Goal: Navigation & Orientation: Find specific page/section

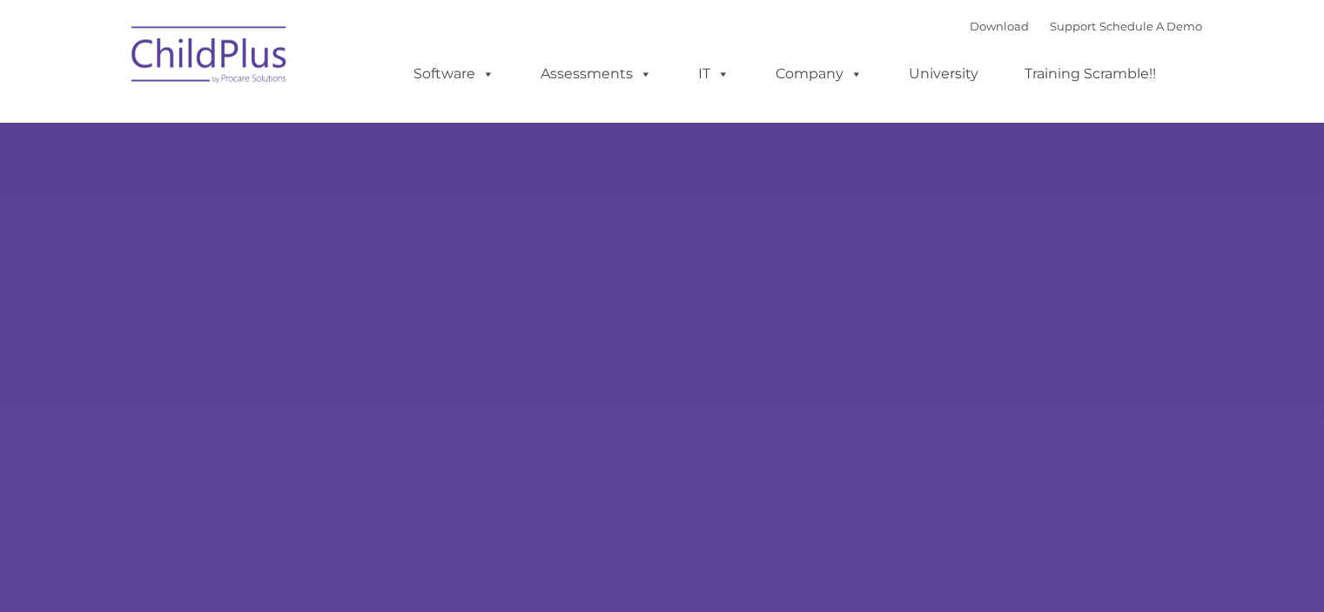
type input ""
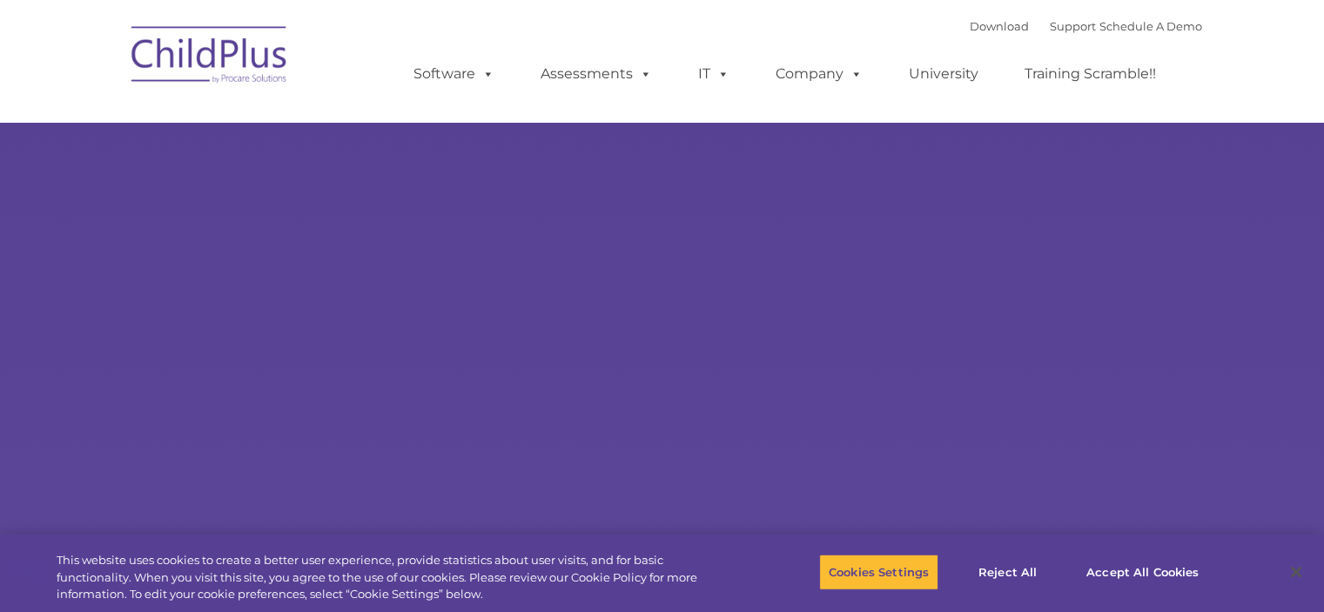
select select "MEDIUM"
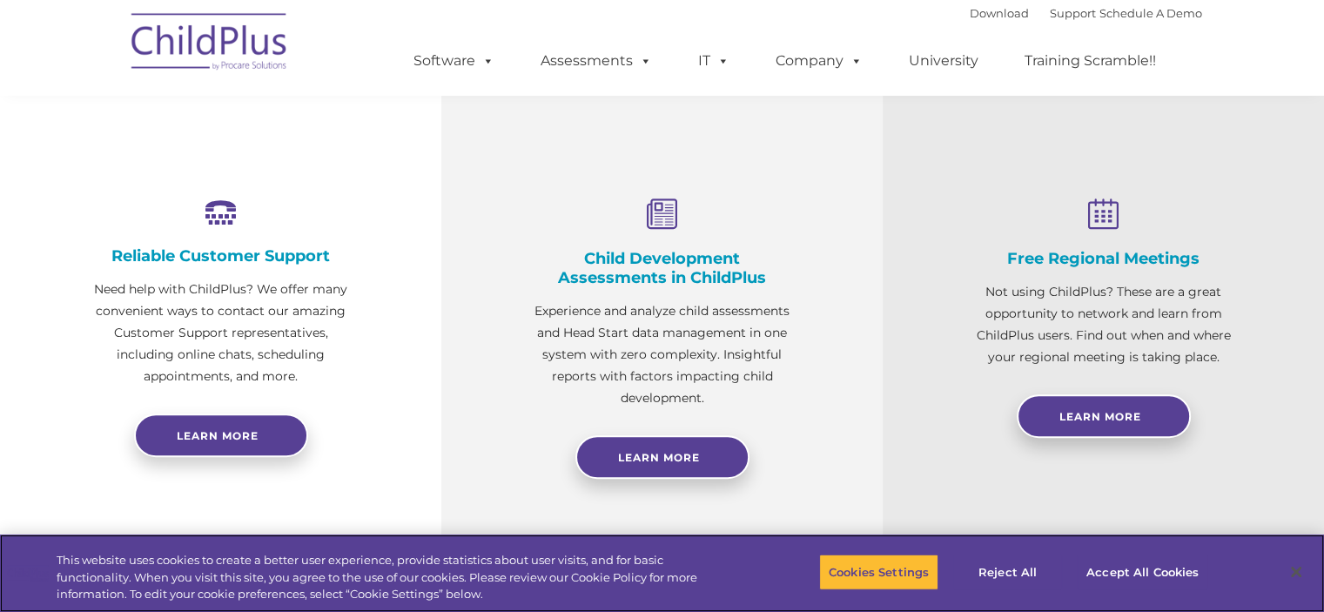
scroll to position [563, 0]
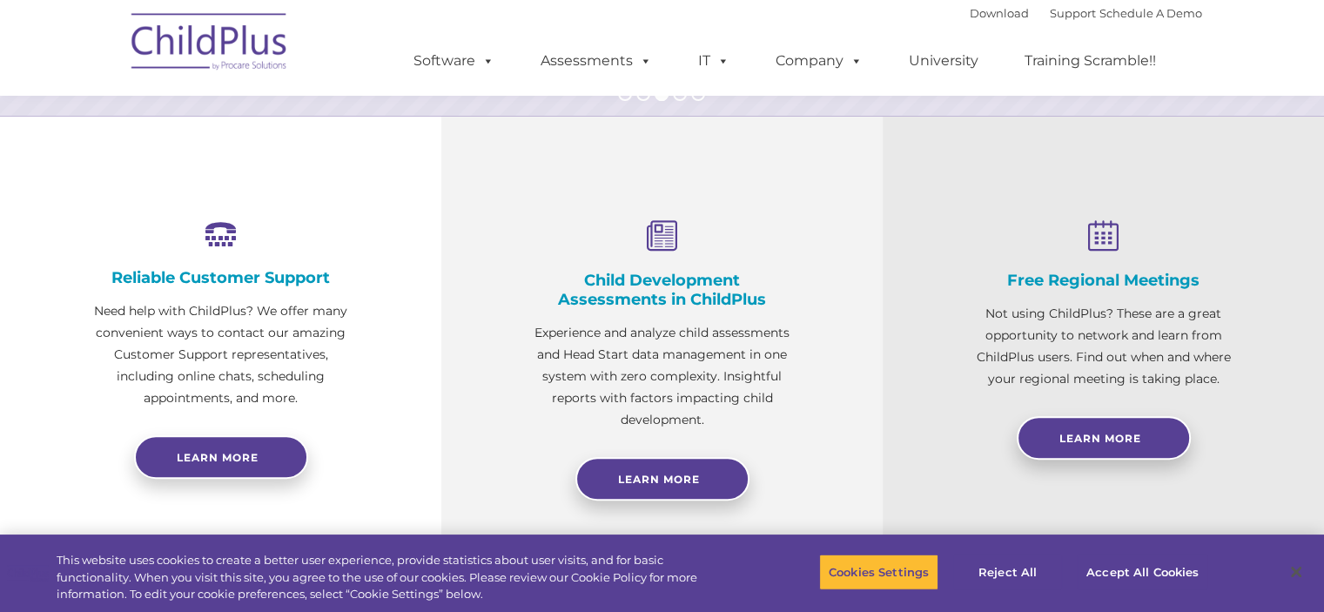
click at [181, 47] on img at bounding box center [210, 44] width 174 height 87
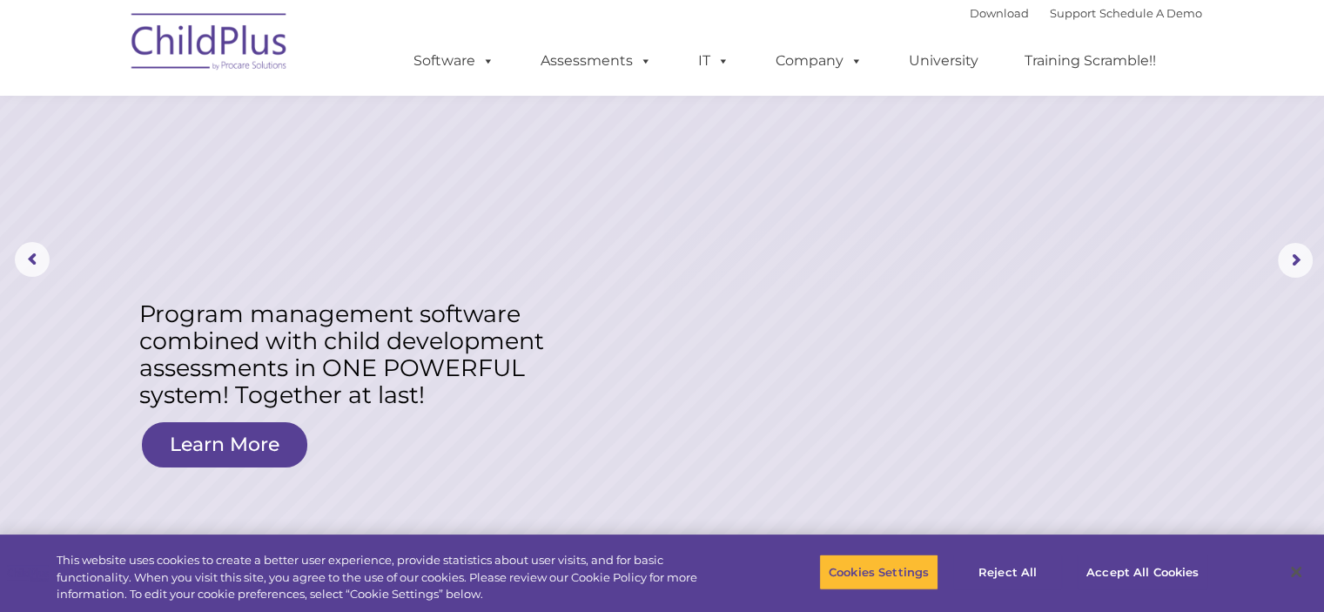
scroll to position [0, 0]
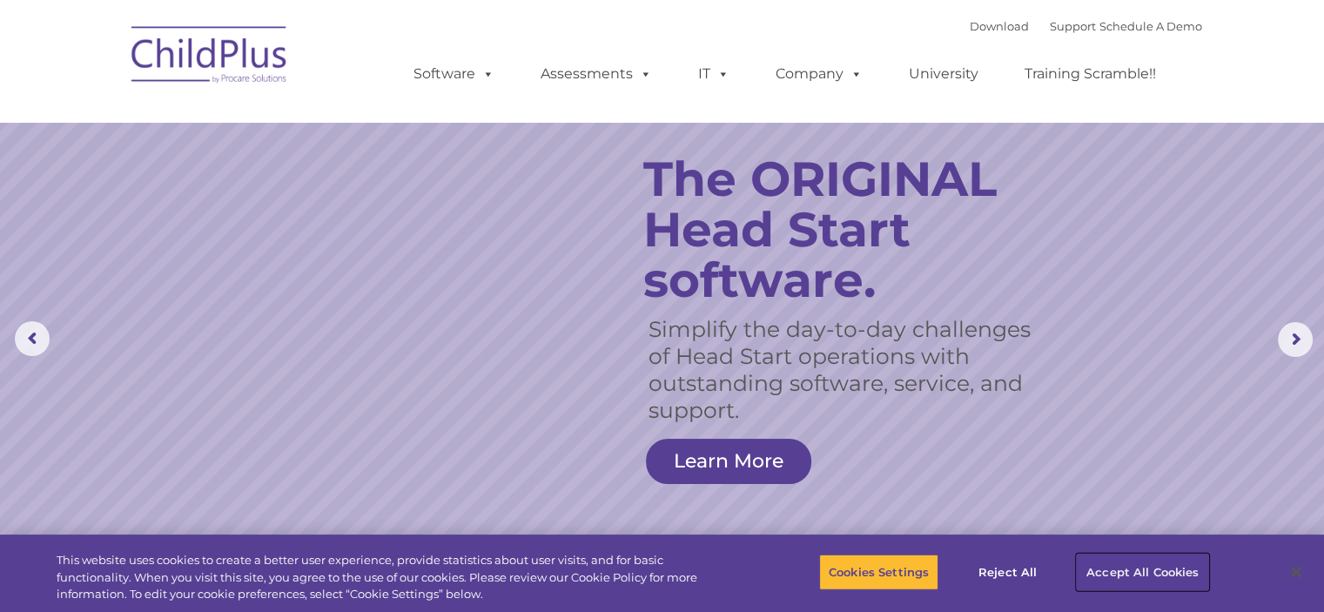
click at [1169, 560] on button "Accept All Cookies" at bounding box center [1142, 572] width 131 height 37
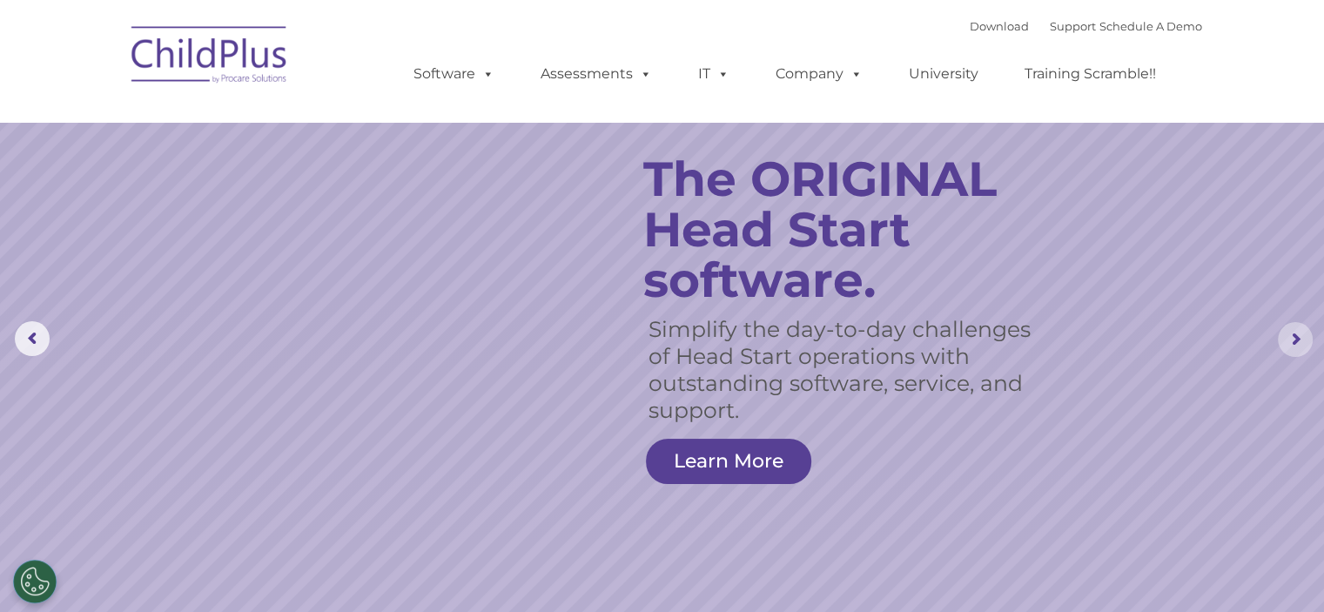
click at [1294, 337] on rs-arrow at bounding box center [1295, 339] width 35 height 35
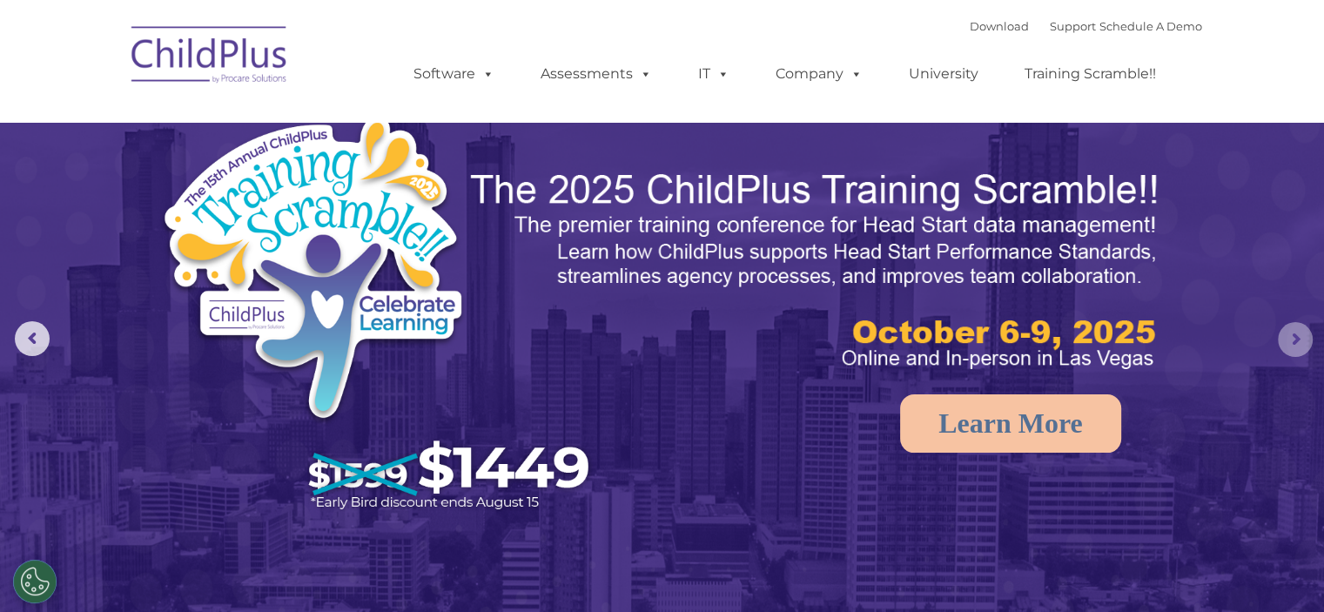
click at [1294, 337] on rs-arrow at bounding box center [1295, 339] width 35 height 35
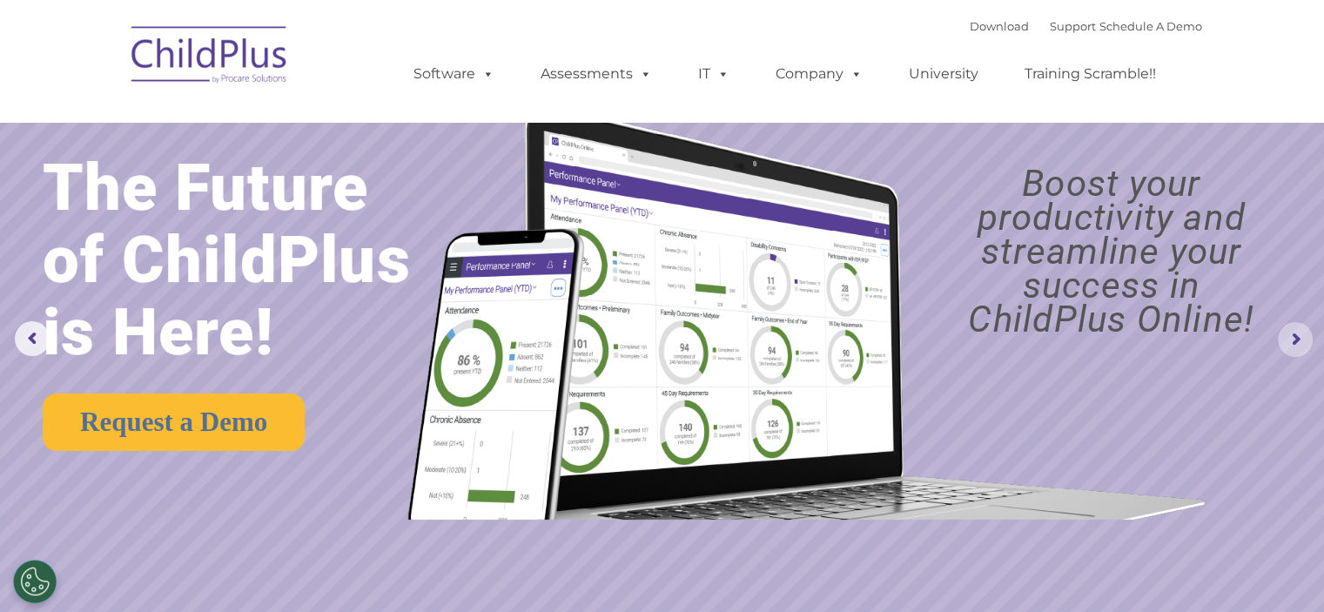
click at [1294, 337] on rs-arrow at bounding box center [1295, 339] width 35 height 35
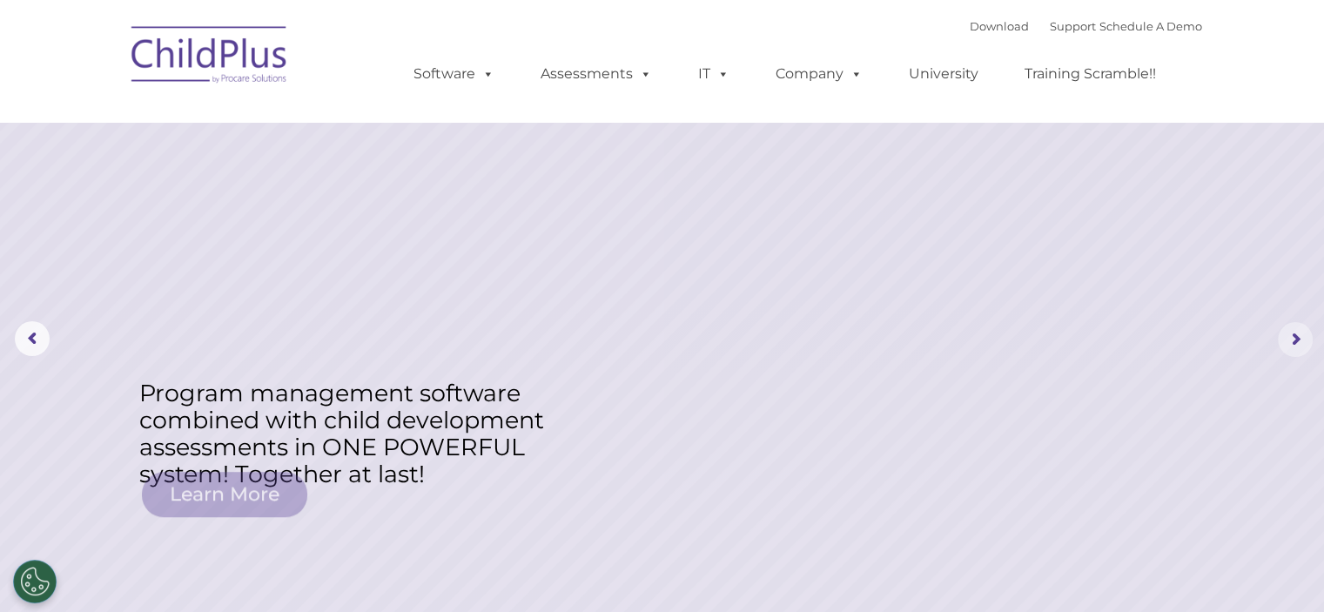
click at [1294, 337] on rs-arrow at bounding box center [1295, 339] width 35 height 35
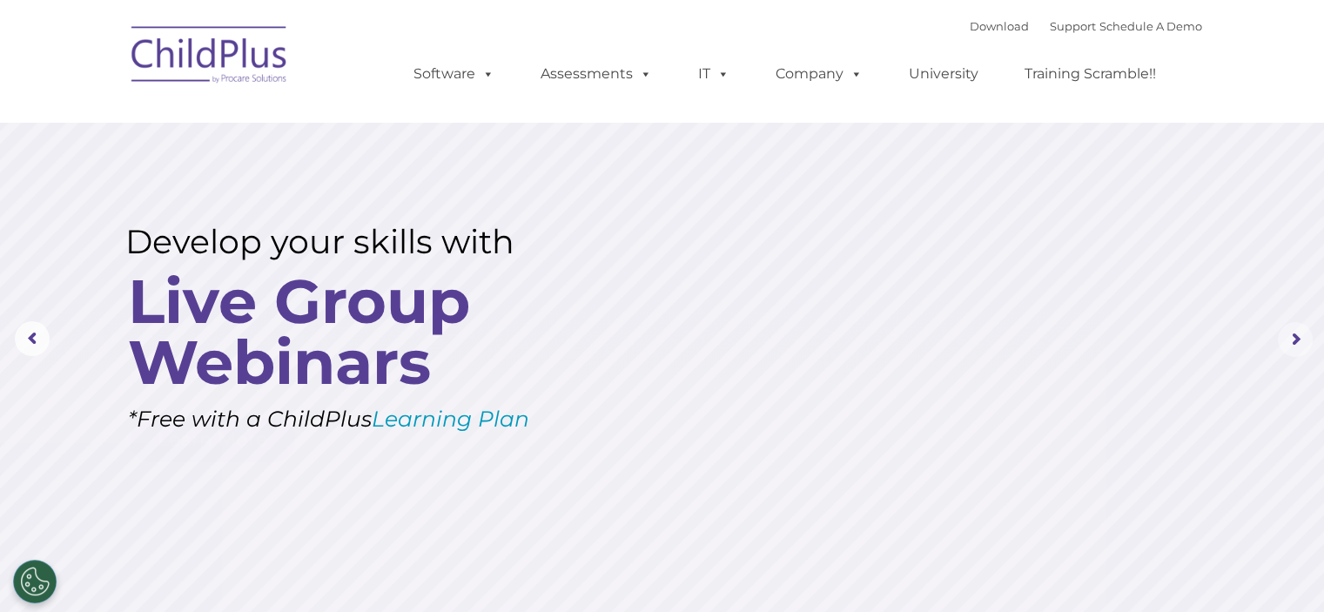
click at [1294, 337] on rs-arrow at bounding box center [1295, 339] width 35 height 35
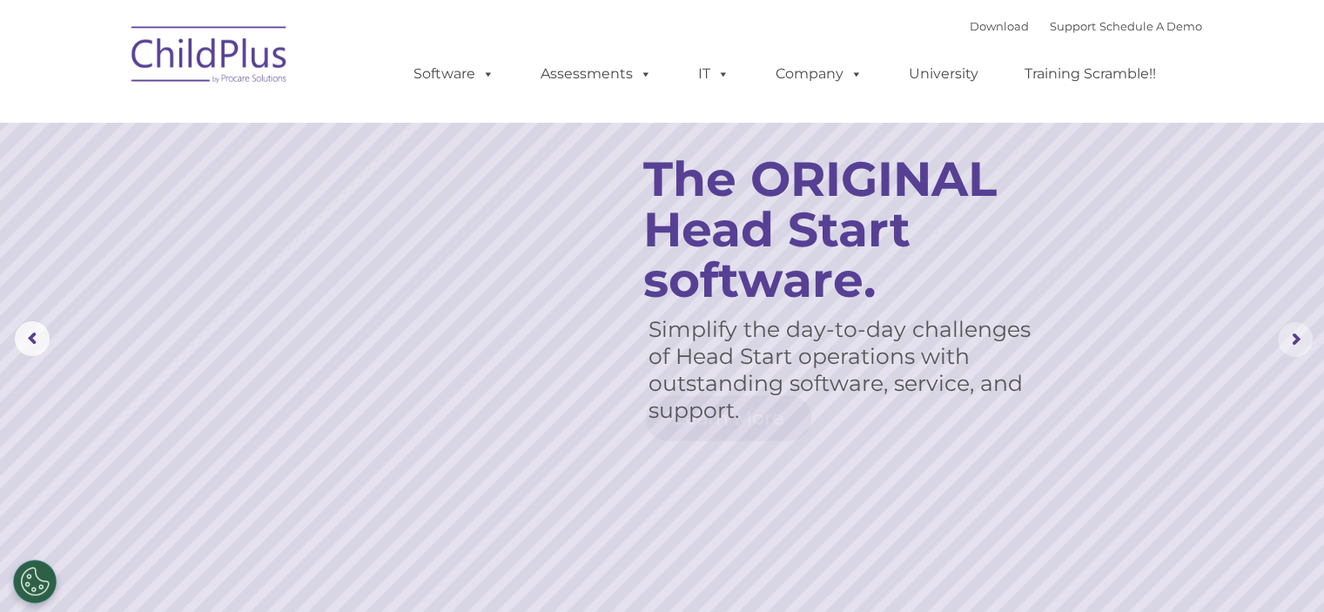
click at [1294, 337] on rs-arrow at bounding box center [1295, 339] width 35 height 35
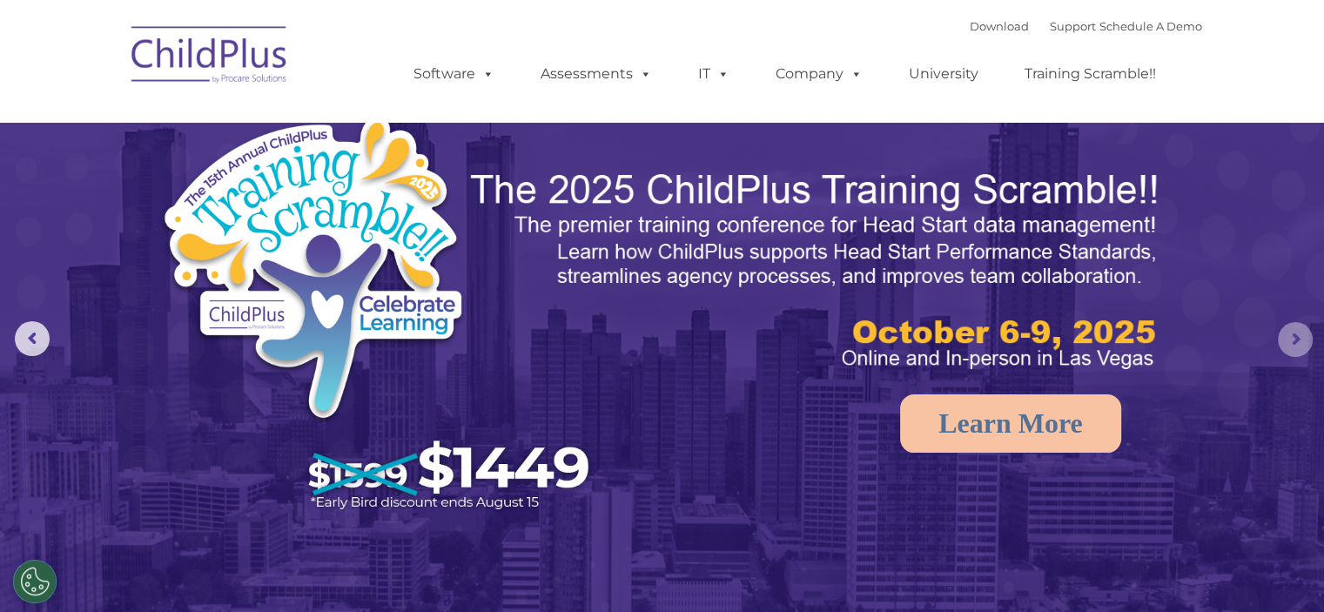
click at [1294, 337] on rs-arrow at bounding box center [1295, 339] width 35 height 35
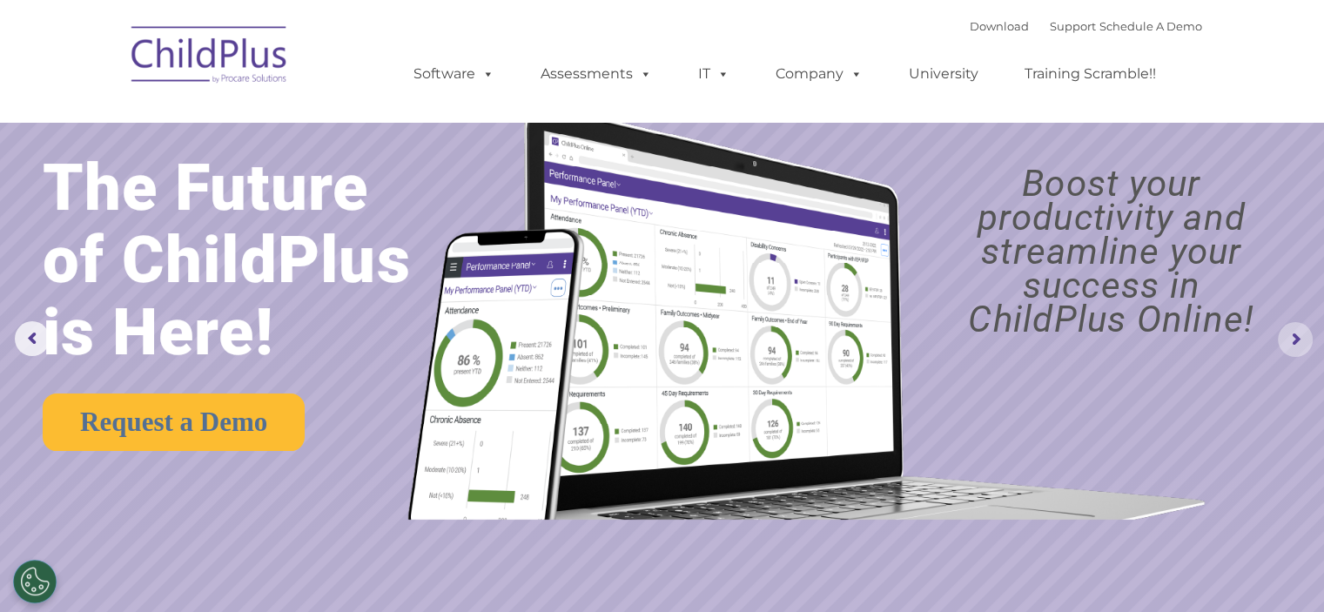
click at [1294, 337] on rs-arrow at bounding box center [1295, 339] width 35 height 35
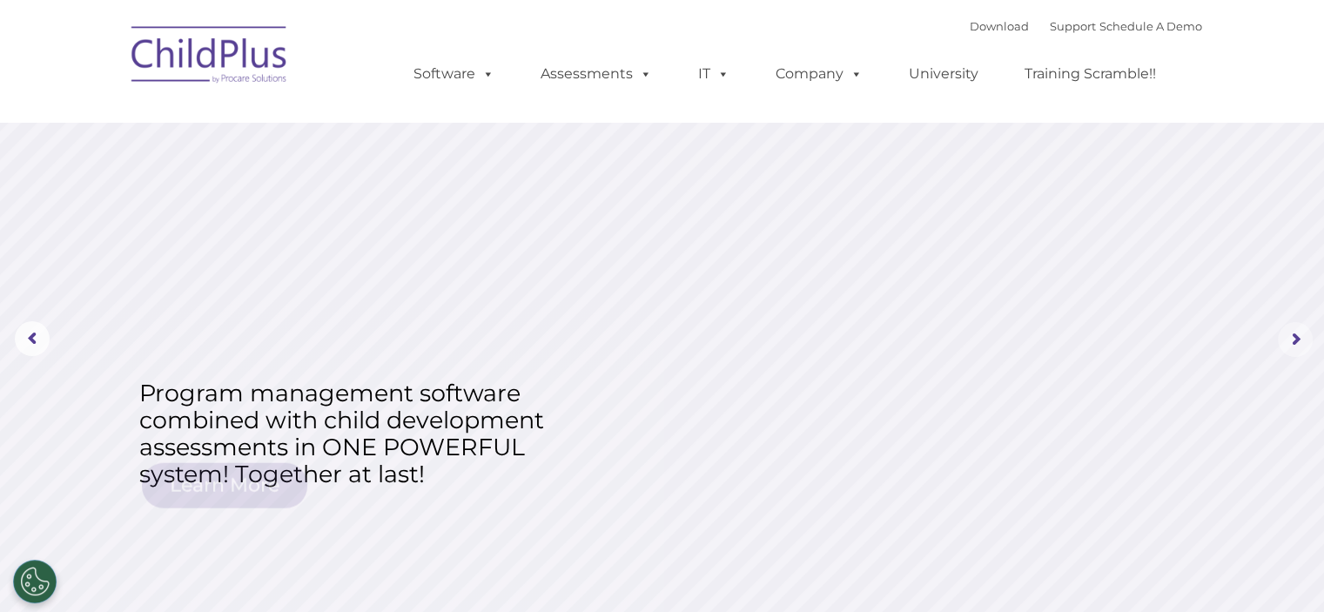
click at [1294, 337] on rs-arrow at bounding box center [1295, 339] width 35 height 35
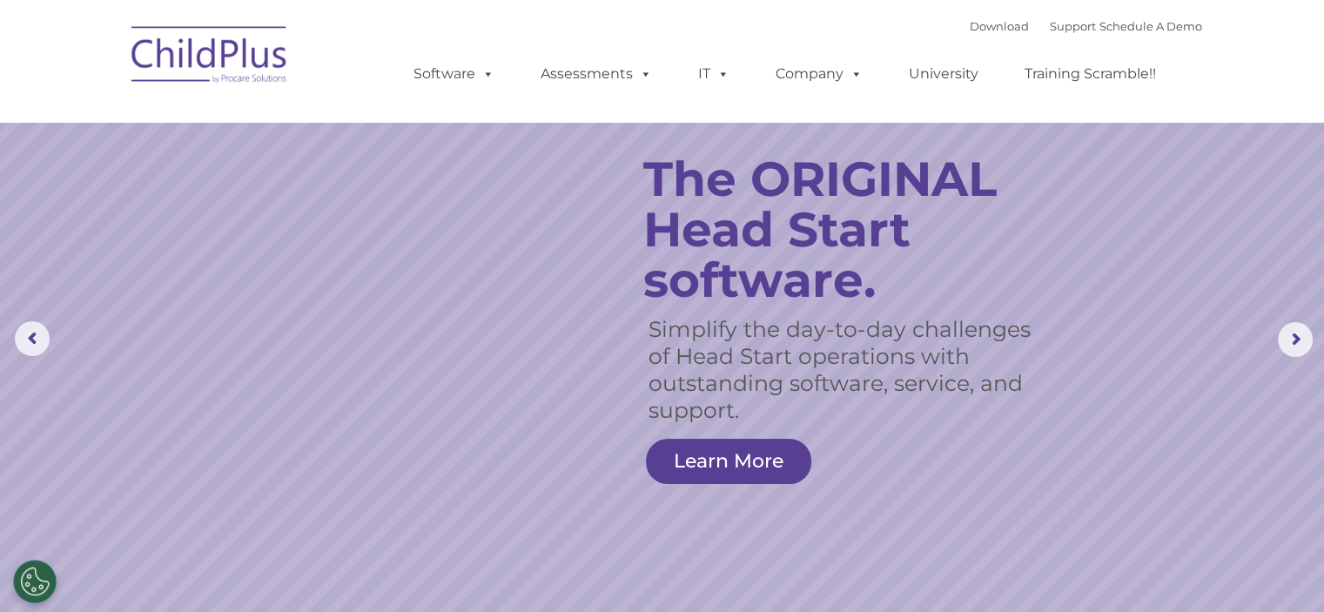
click at [1218, 232] on rs-slide "Simplify the day-to-day challenges of Head Start operations with outstanding so…" at bounding box center [662, 339] width 1324 height 679
